Goal: Book appointment/travel/reservation

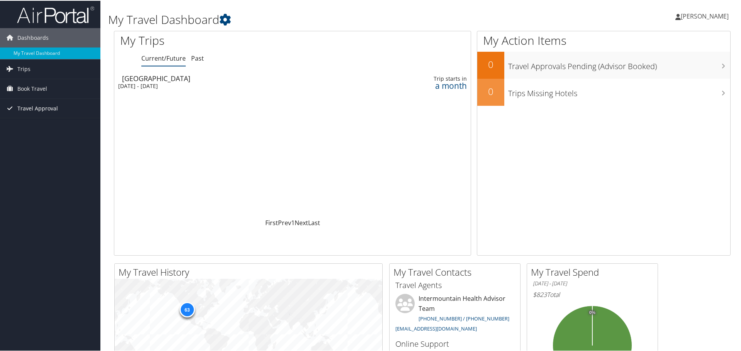
click at [55, 109] on span "Travel Approval" at bounding box center [37, 107] width 41 height 19
click at [45, 89] on span "Book Travel" at bounding box center [32, 87] width 30 height 19
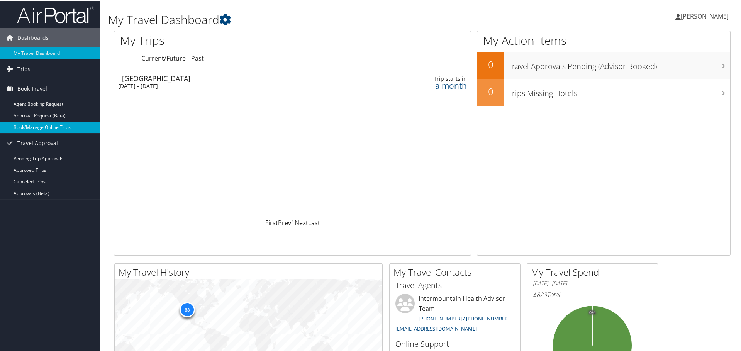
click at [42, 125] on link "Book/Manage Online Trips" at bounding box center [50, 127] width 100 height 12
